Goal: Task Accomplishment & Management: Manage account settings

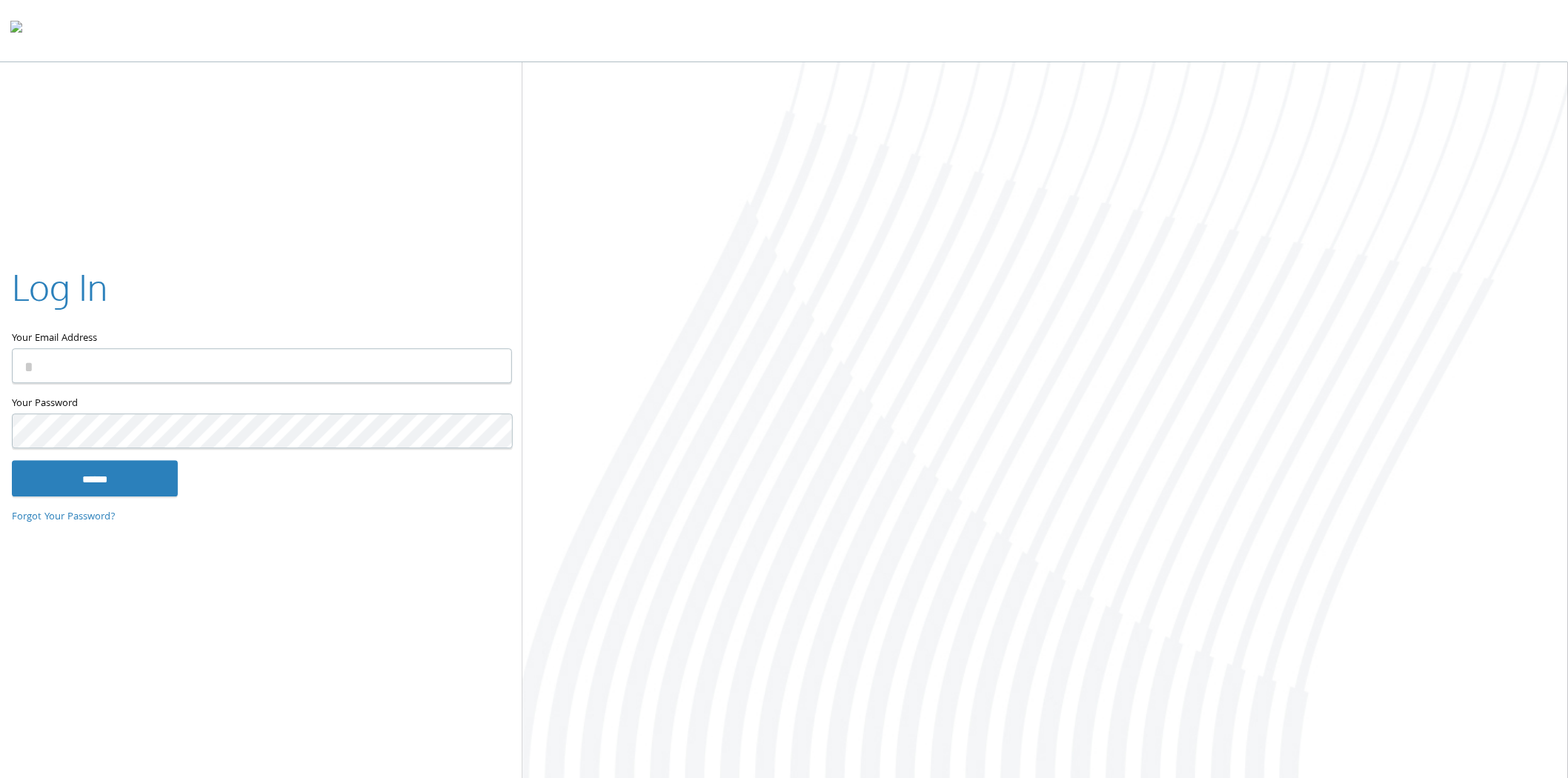
type input "**********"
click at [85, 490] on input "******" at bounding box center [94, 478] width 166 height 36
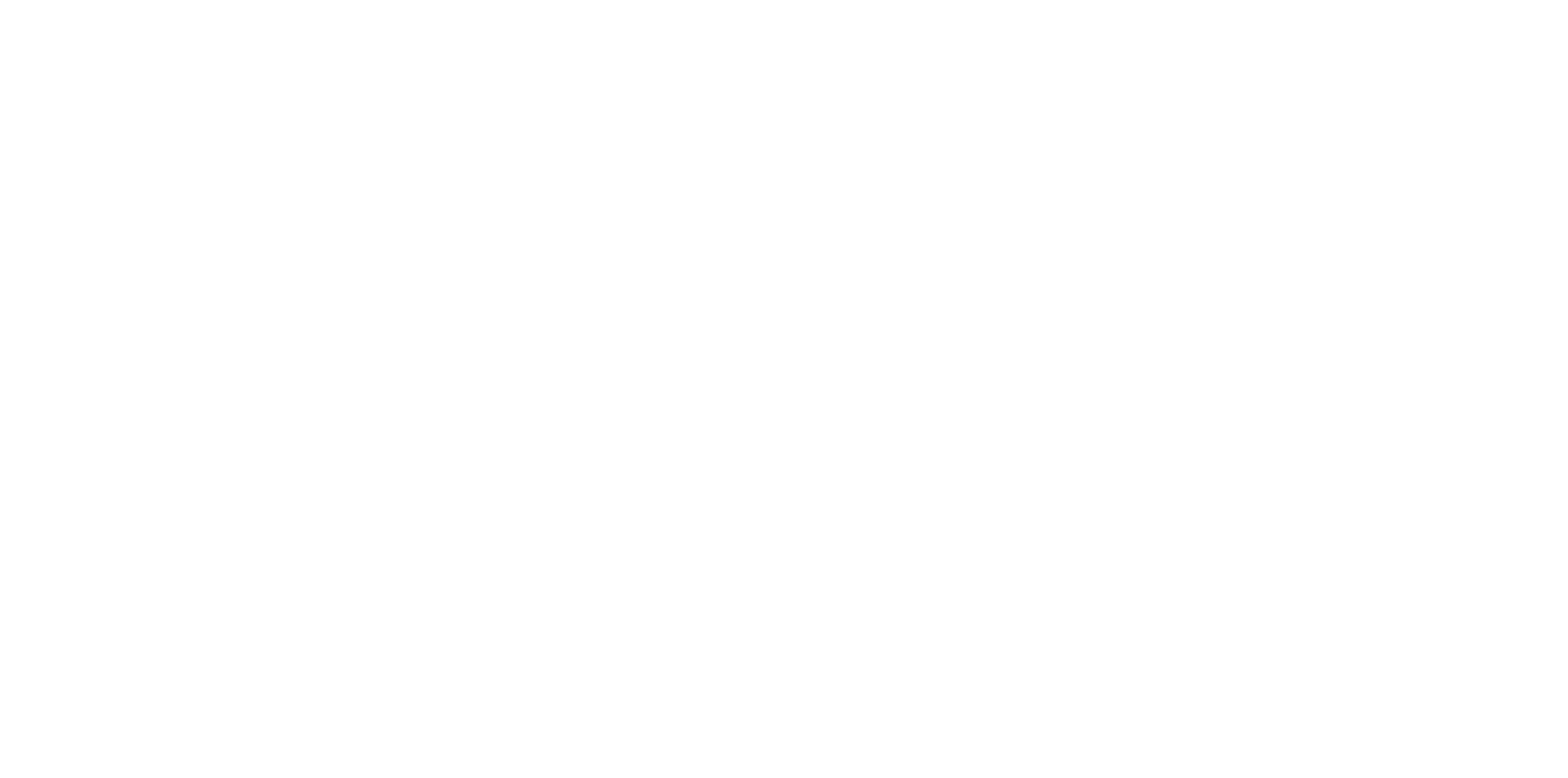
type input "**********"
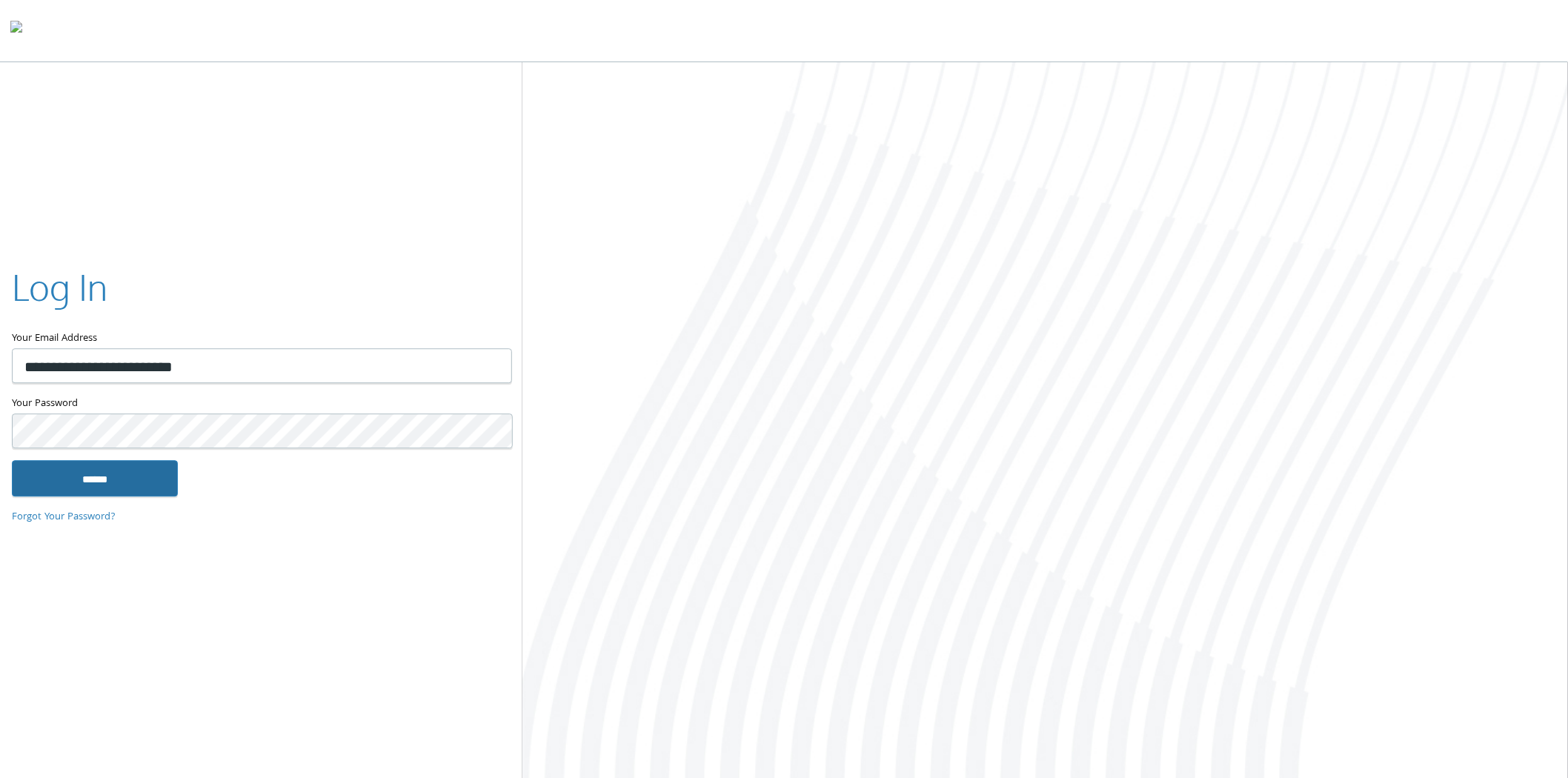
click at [118, 481] on input "******" at bounding box center [94, 478] width 166 height 36
